Goal: Information Seeking & Learning: Compare options

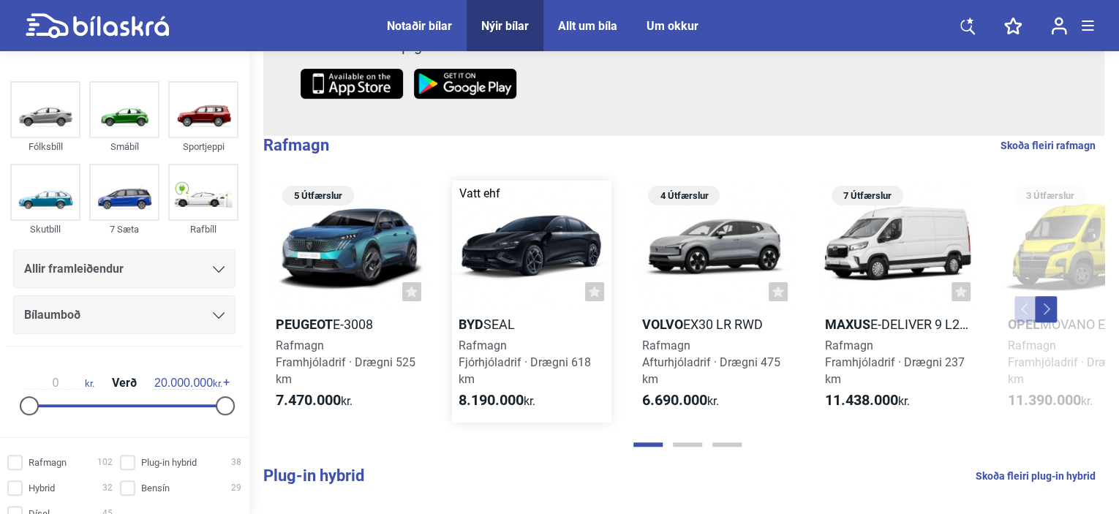
click at [538, 252] on div at bounding box center [531, 245] width 159 height 128
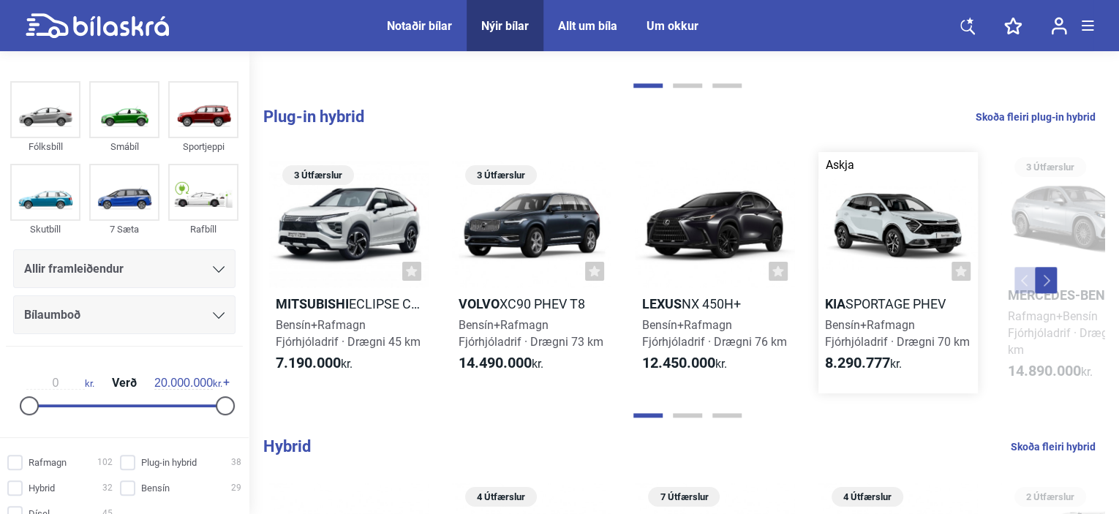
scroll to position [725, 0]
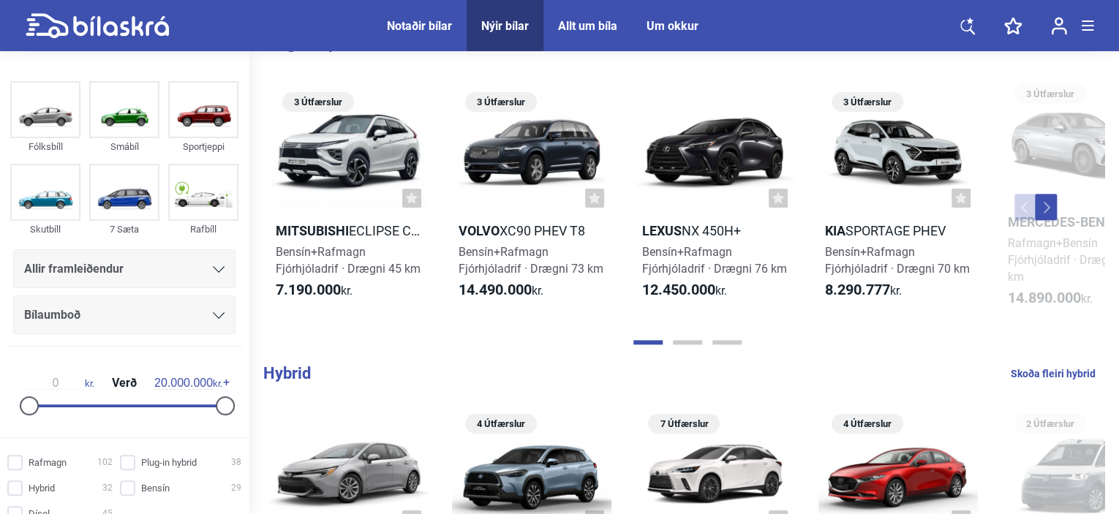
drag, startPoint x: 898, startPoint y: 259, endPoint x: 868, endPoint y: 267, distance: 31.8
click at [898, 260] on div "Bensín+Rafmagn Fjórhjóladrif · Drægni 70 km" at bounding box center [898, 261] width 159 height 34
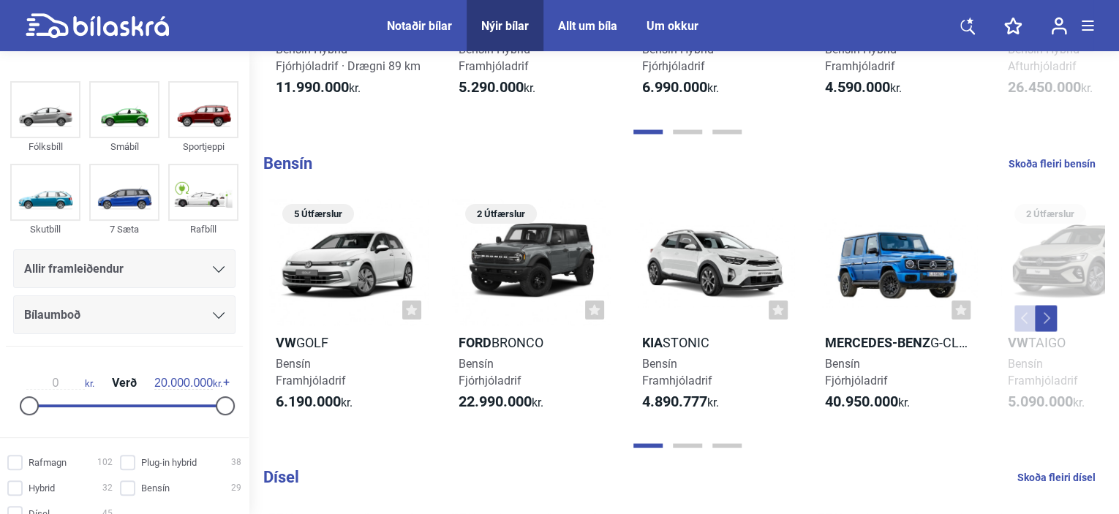
click at [392, 294] on div at bounding box center [348, 262] width 159 height 128
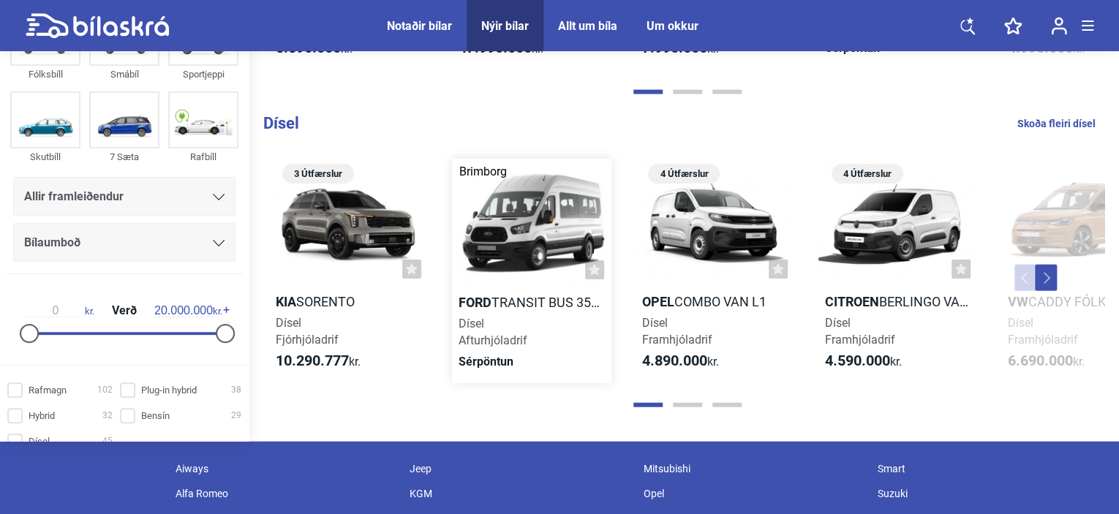
click at [560, 219] on div at bounding box center [531, 223] width 159 height 128
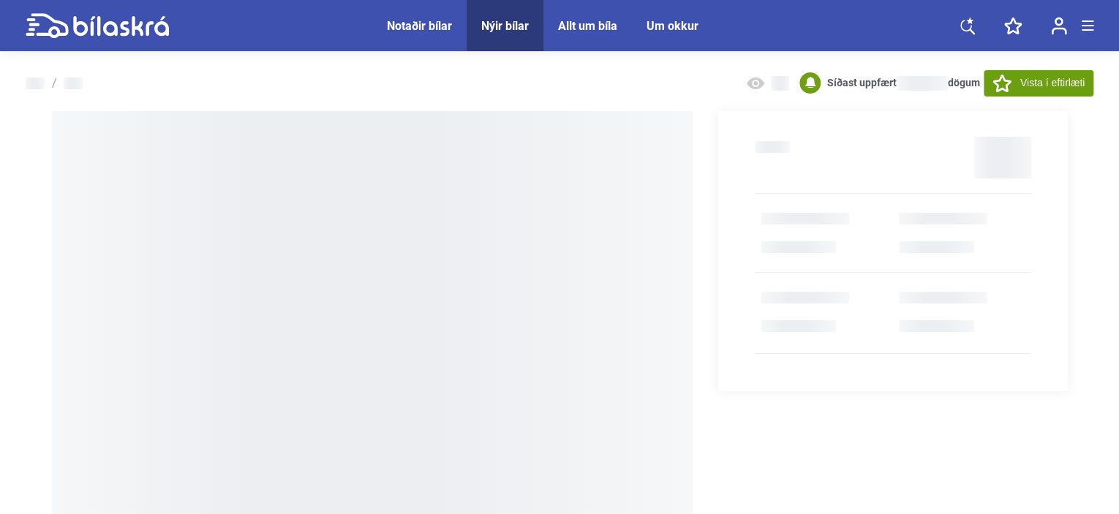
click at [416, 24] on div "Notaðir bílar" at bounding box center [419, 26] width 65 height 14
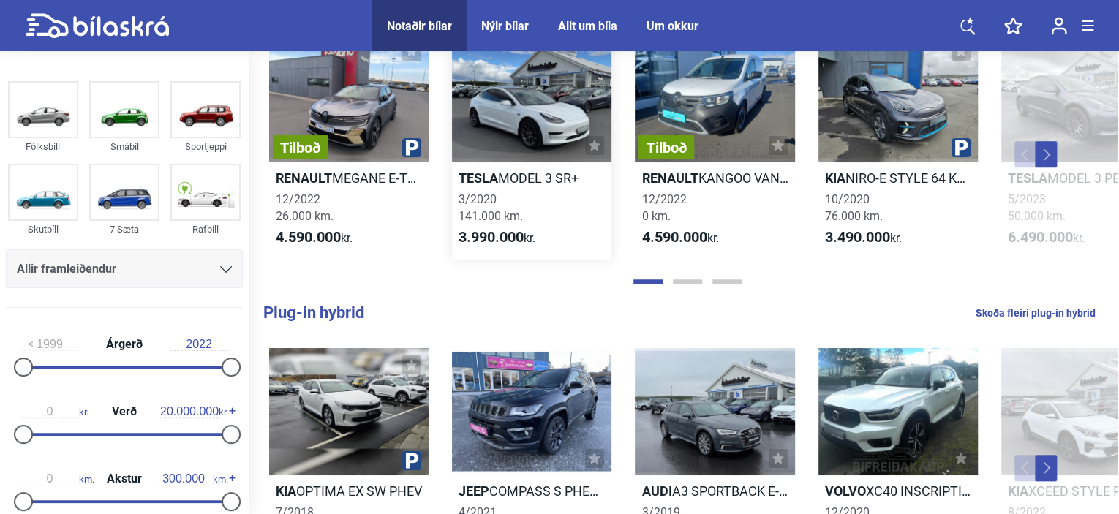
click at [533, 156] on div at bounding box center [531, 98] width 159 height 128
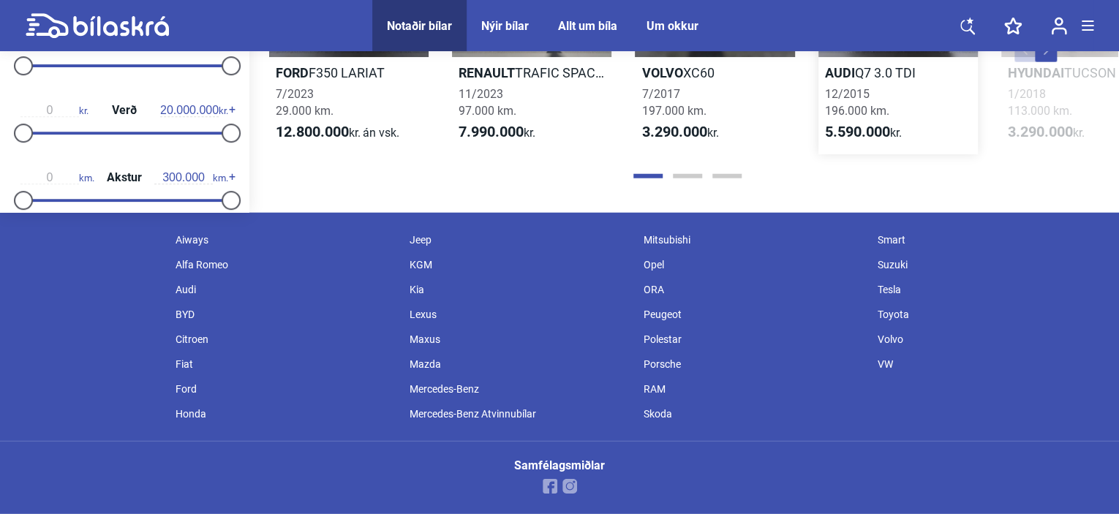
click at [881, 80] on h2 "Audi Q7 3.0 TDI" at bounding box center [898, 72] width 159 height 17
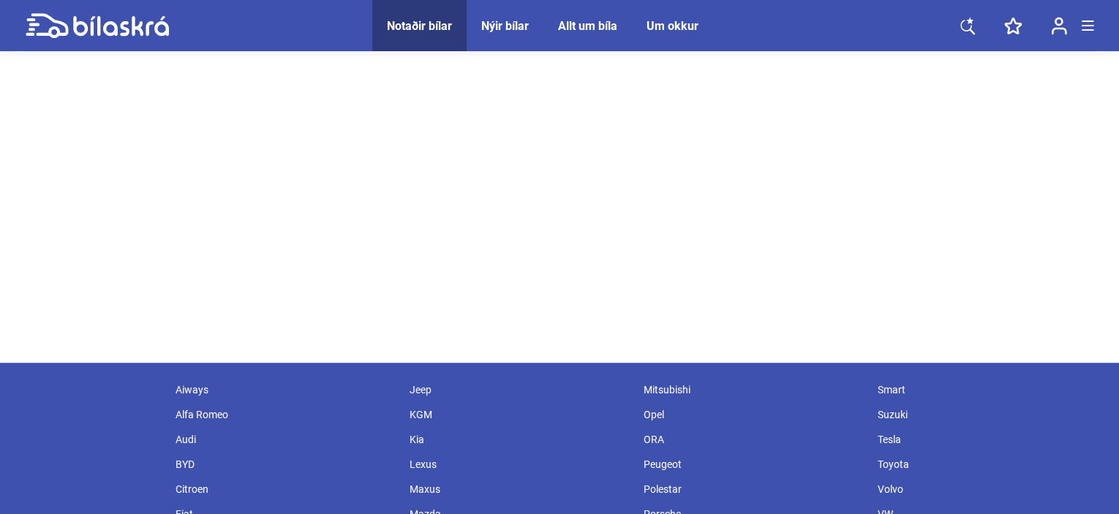
scroll to position [574, 0]
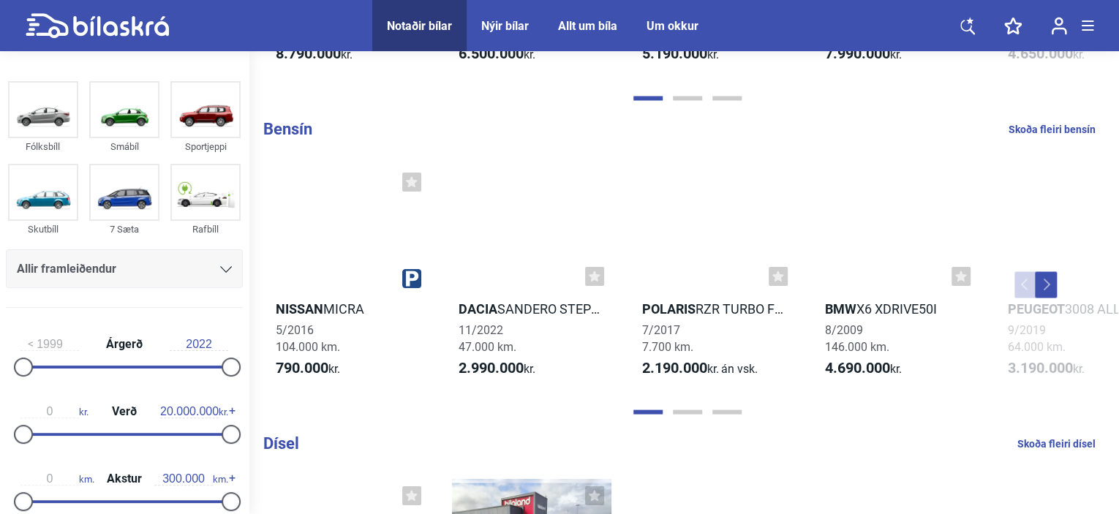
scroll to position [1214, 0]
